Goal: Task Accomplishment & Management: Complete application form

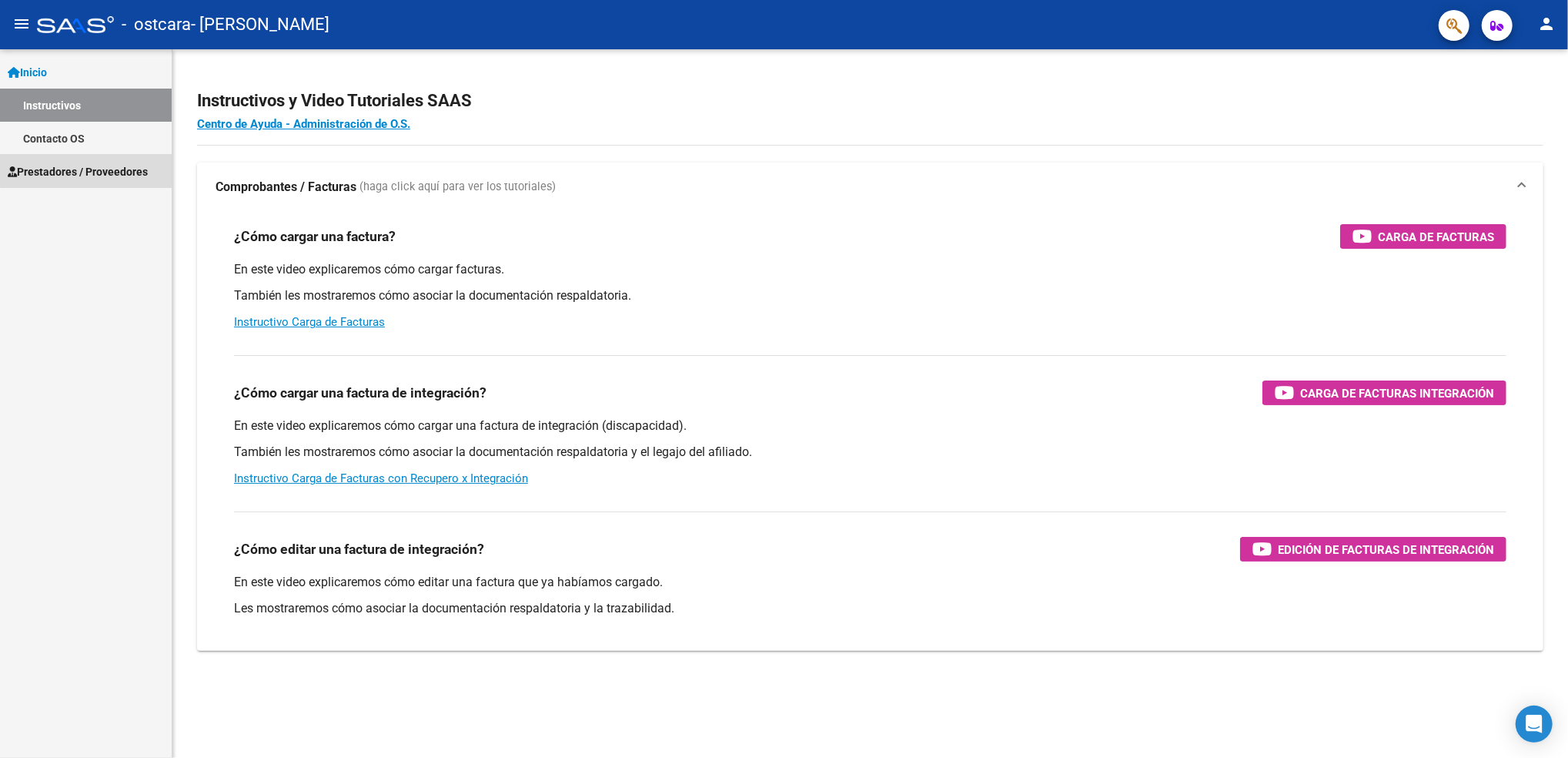
click at [134, 168] on span "Prestadores / Proveedores" at bounding box center [78, 171] width 140 height 17
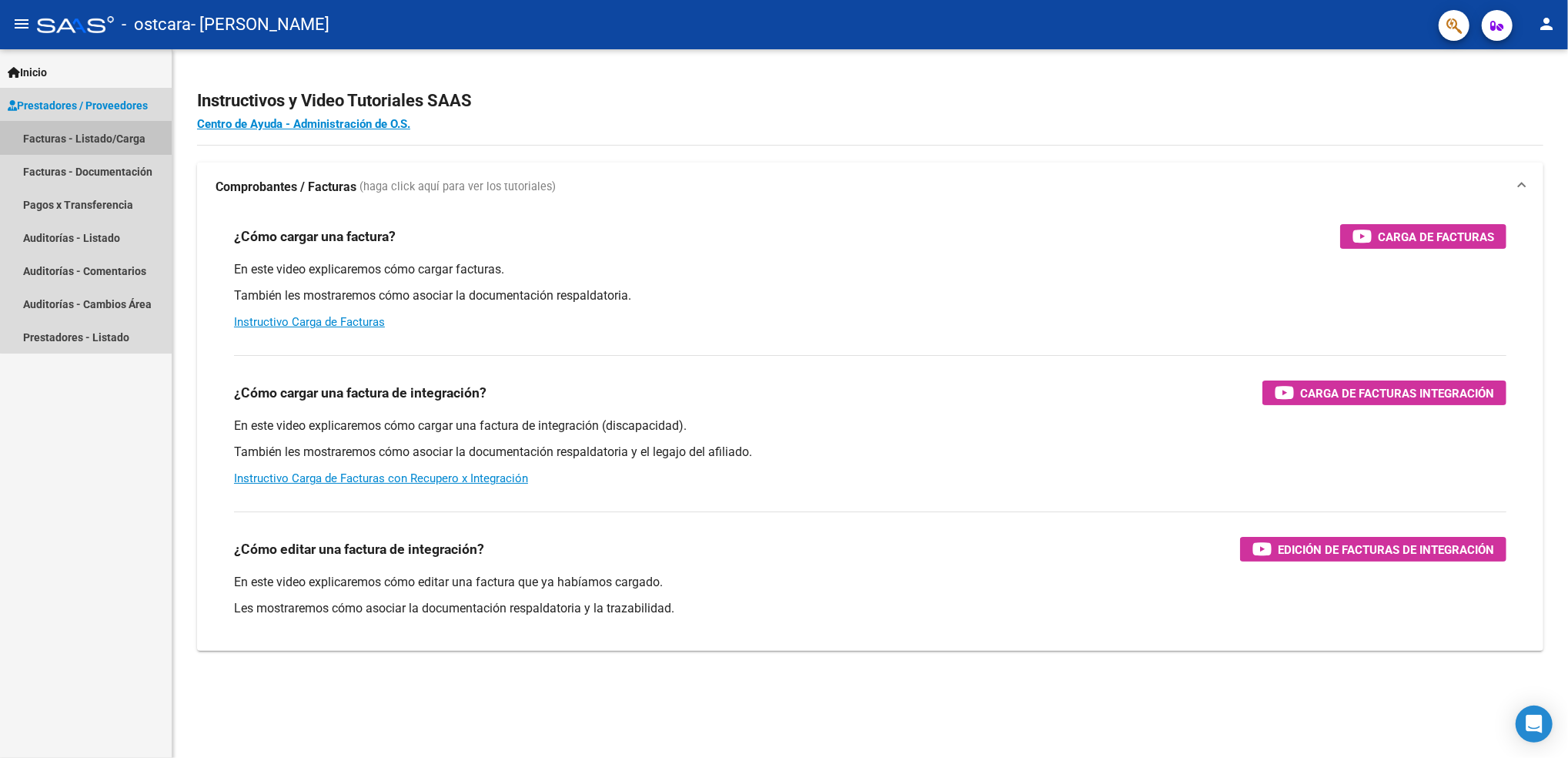
click at [124, 122] on link "Facturas - Listado/Carga" at bounding box center [86, 138] width 172 height 33
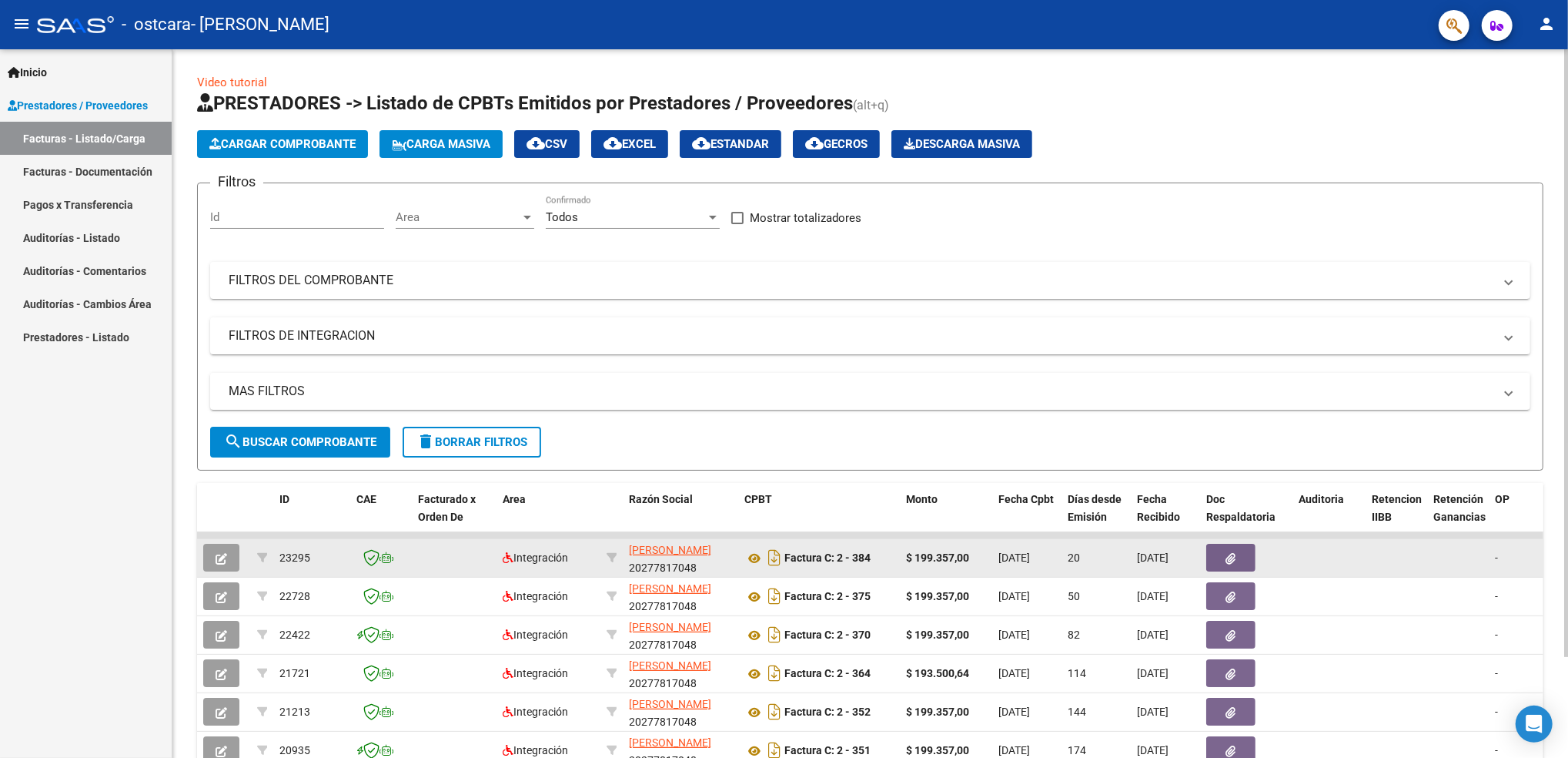
click at [647, 541] on app-link-go-to "[PERSON_NAME]" at bounding box center [670, 550] width 82 height 18
click at [648, 554] on span "[PERSON_NAME]" at bounding box center [670, 550] width 82 height 13
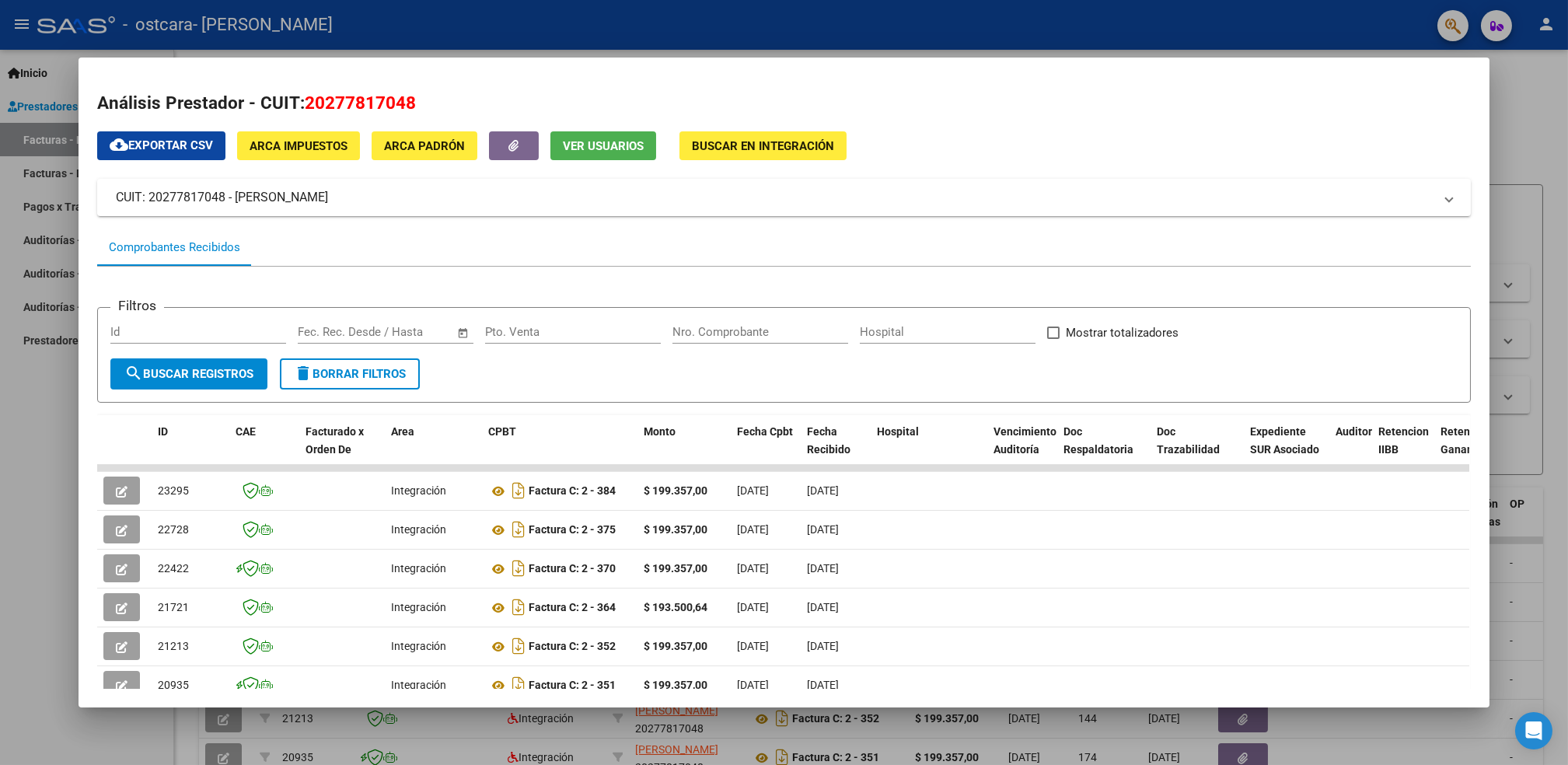
click at [18, 460] on div at bounding box center [784, 382] width 1568 height 765
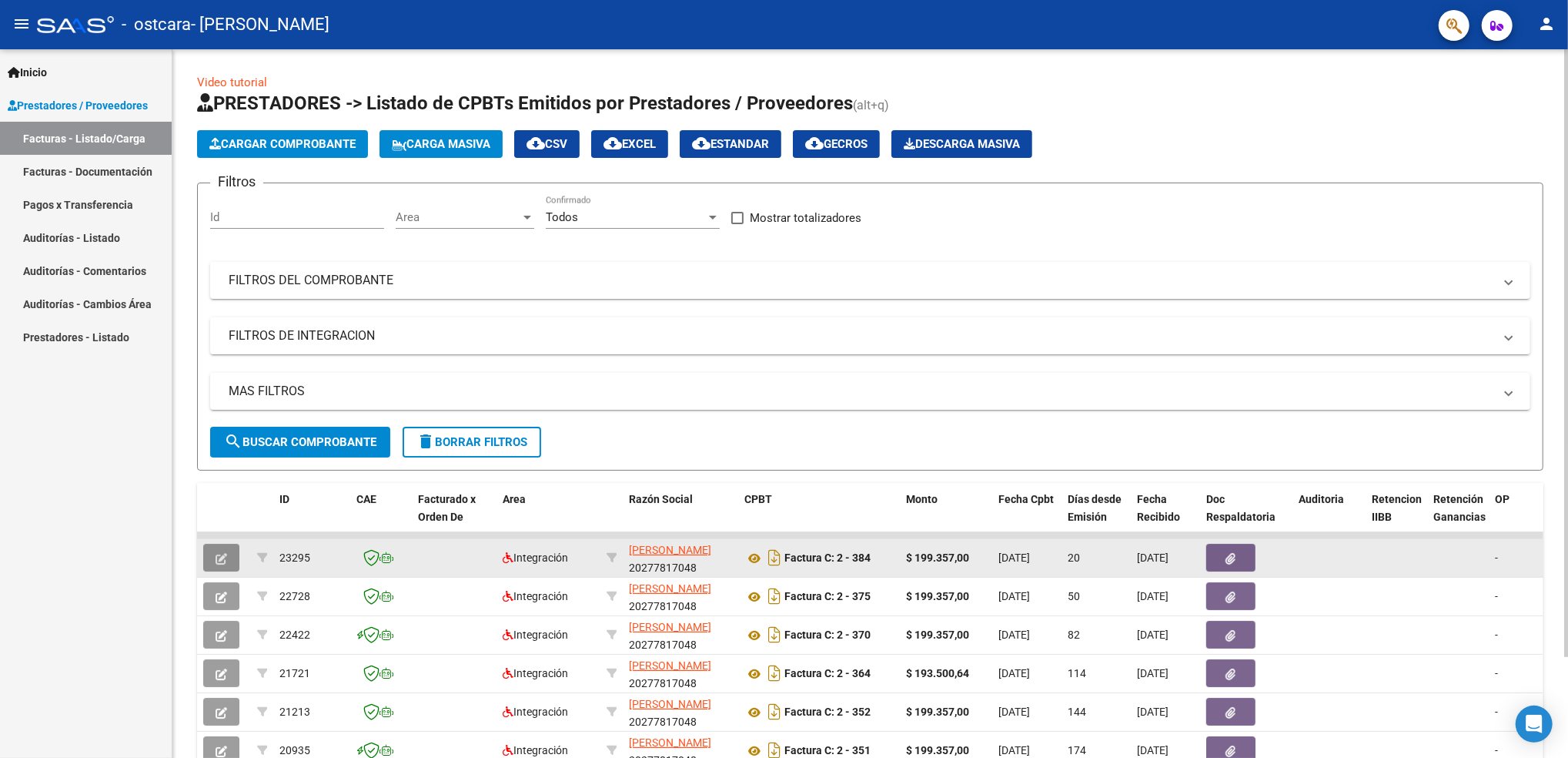
click at [220, 553] on icon "button" at bounding box center [221, 558] width 12 height 12
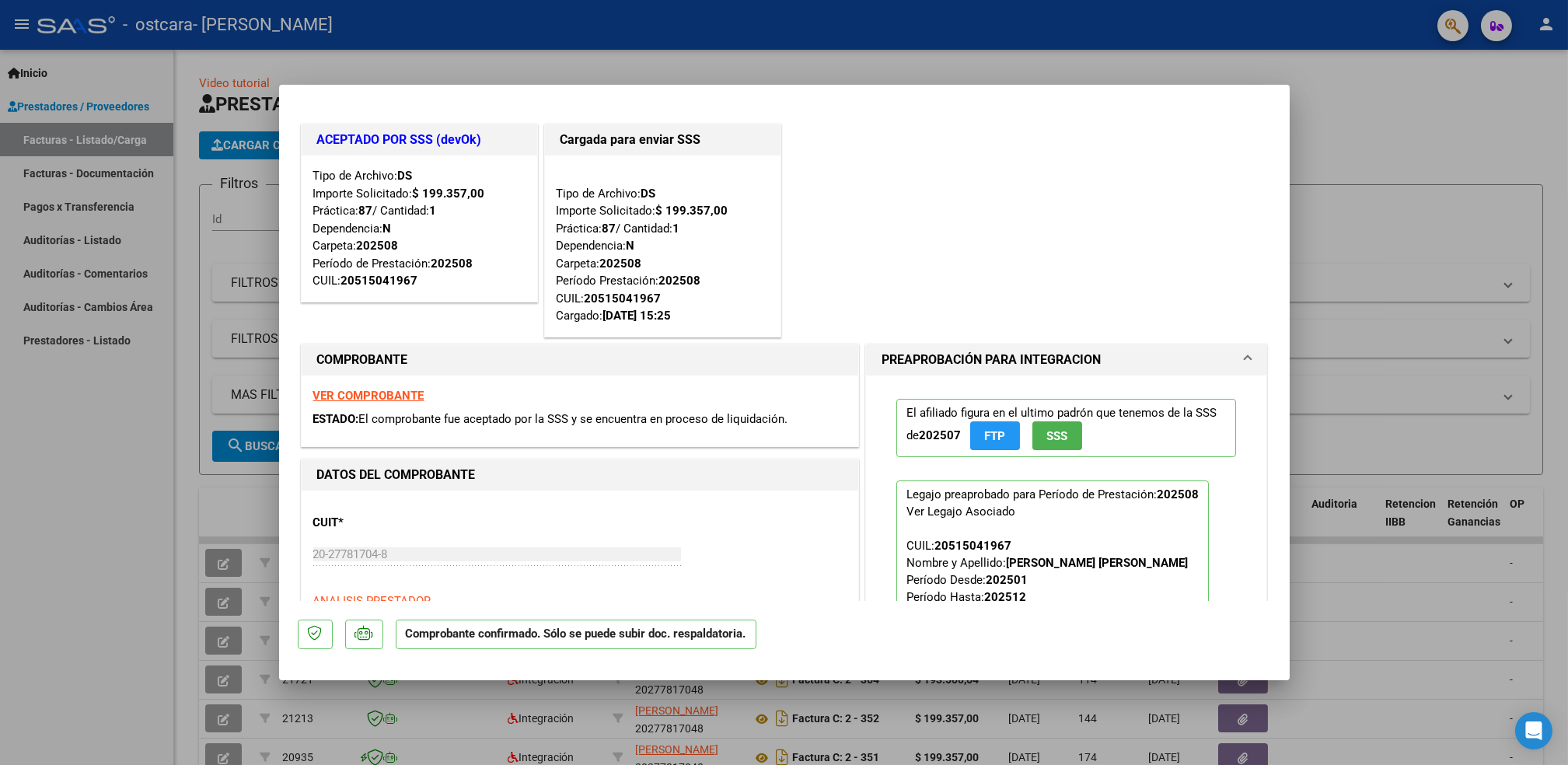
click at [142, 456] on div at bounding box center [784, 382] width 1568 height 765
type input "$ 0,00"
